Goal: Find contact information: Find contact information

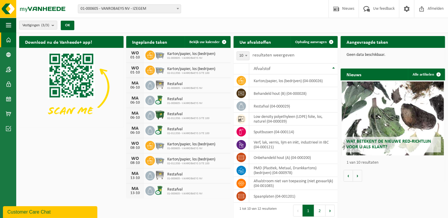
click at [151, 56] on icon at bounding box center [150, 55] width 6 height 6
click at [222, 42] on span at bounding box center [224, 42] width 12 height 12
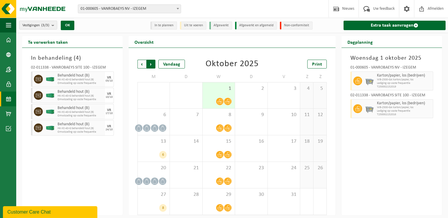
click at [142, 62] on span "Vorige" at bounding box center [141, 64] width 9 height 9
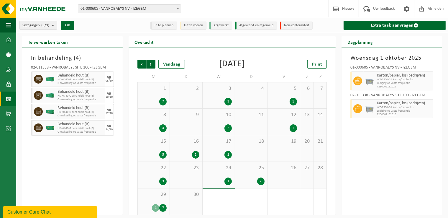
scroll to position [3, 0]
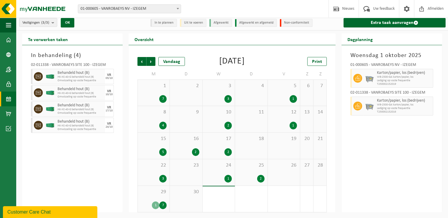
click at [228, 177] on div "1" at bounding box center [227, 179] width 7 height 8
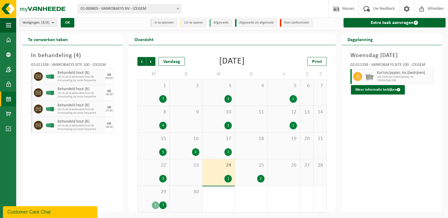
click at [260, 175] on div "2" at bounding box center [260, 179] width 7 height 8
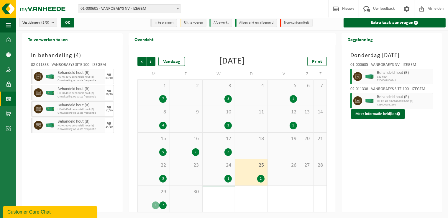
click at [161, 204] on div "7" at bounding box center [162, 205] width 7 height 8
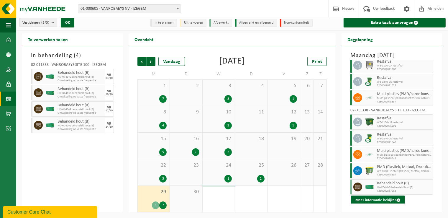
scroll to position [0, 0]
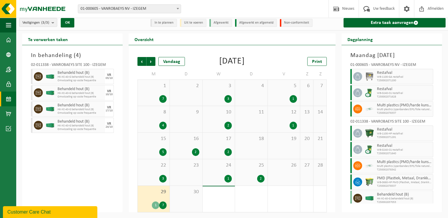
click at [230, 151] on div "2" at bounding box center [227, 152] width 7 height 8
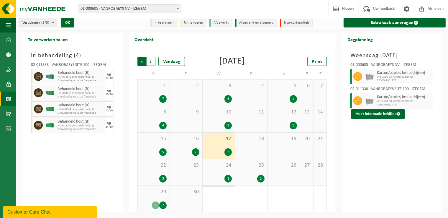
click at [150, 63] on span "Volgende" at bounding box center [151, 61] width 9 height 9
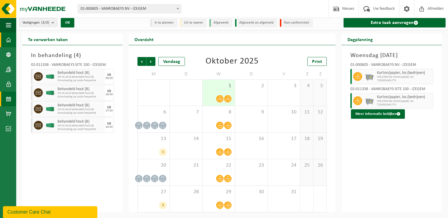
click at [11, 39] on link "Dashboard" at bounding box center [8, 39] width 16 height 15
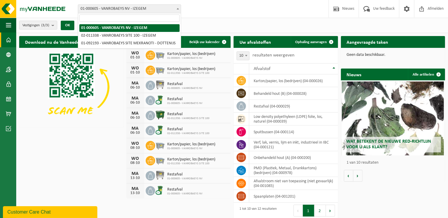
click at [178, 6] on span at bounding box center [178, 9] width 6 height 8
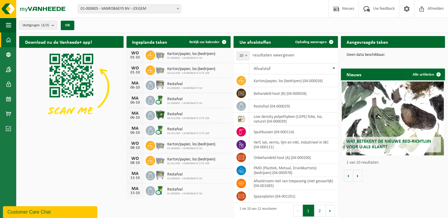
click at [223, 20] on div "Vestigingen (3/3) Alles selecteren Alles deselecteren Actieve selecteren VANROB…" at bounding box center [232, 25] width 432 height 15
click at [9, 26] on span "button" at bounding box center [8, 25] width 5 height 15
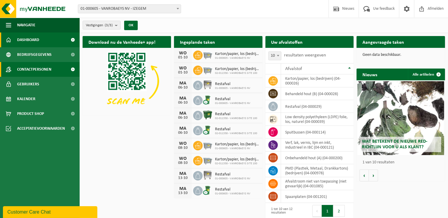
click at [40, 71] on span "Contactpersonen" at bounding box center [34, 69] width 34 height 15
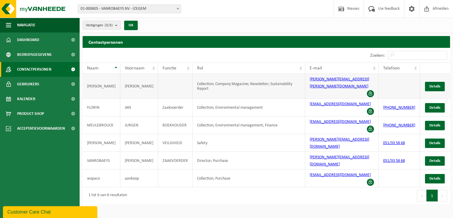
click at [343, 80] on link "jean-marie.ferreire@wopaco.com" at bounding box center [340, 83] width 60 height 12
click at [374, 90] on span at bounding box center [370, 93] width 7 height 7
click at [438, 84] on span "Details" at bounding box center [434, 86] width 11 height 4
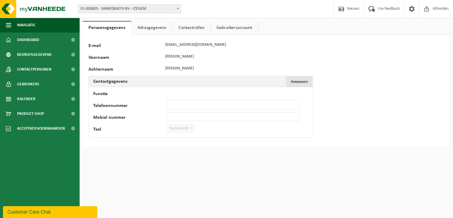
click at [298, 80] on span "Aanpassen" at bounding box center [299, 82] width 17 height 4
click at [421, 78] on div "91464 E-mail [EMAIL_ADDRESS][DOMAIN_NAME] Voornaam [PERSON_NAME] Contactgegeven…" at bounding box center [266, 95] width 367 height 121
click at [262, 62] on div "91464 E-mail [EMAIL_ADDRESS][DOMAIN_NAME] Voornaam [PERSON_NAME] Contactgegeven…" at bounding box center [184, 94] width 192 height 109
click at [158, 28] on link "Adresgegevens" at bounding box center [152, 28] width 41 height 14
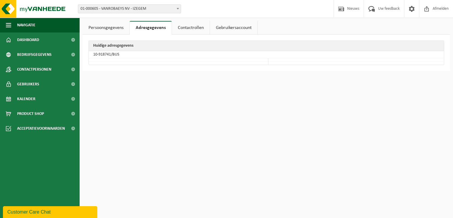
click at [188, 25] on link "Contactrollen" at bounding box center [191, 28] width 38 height 14
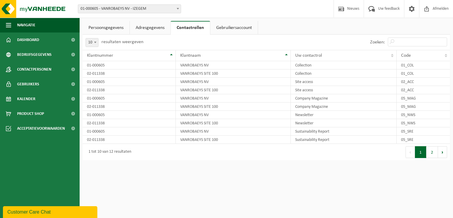
click at [232, 26] on link "Gebruikersaccount" at bounding box center [233, 28] width 47 height 14
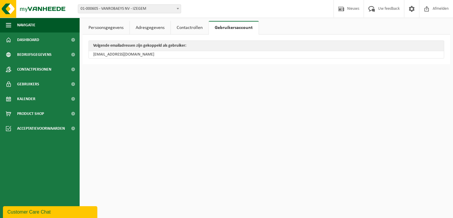
click at [113, 26] on link "Persoonsgegevens" at bounding box center [106, 28] width 47 height 14
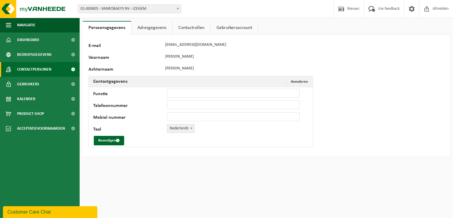
click at [39, 71] on span "Contactpersonen" at bounding box center [34, 69] width 34 height 15
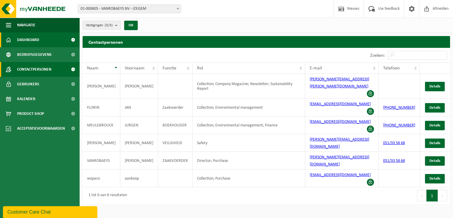
click at [73, 38] on span at bounding box center [72, 39] width 13 height 15
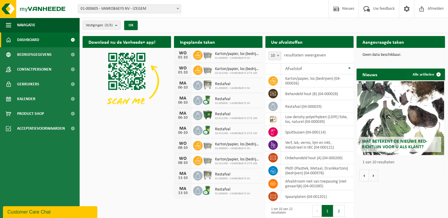
click at [73, 38] on span at bounding box center [72, 39] width 13 height 15
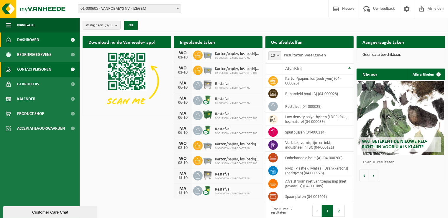
click at [38, 72] on span "Contactpersonen" at bounding box center [34, 69] width 34 height 15
